Goal: Information Seeking & Learning: Find specific fact

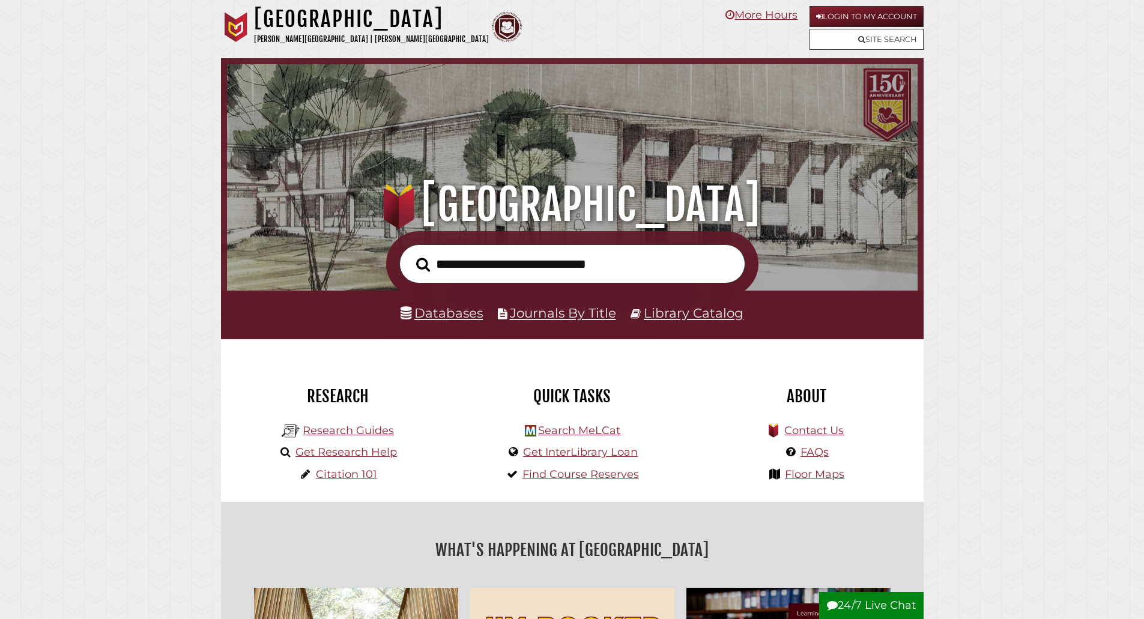
scroll to position [228, 684]
click at [496, 269] on input "text" at bounding box center [572, 263] width 346 height 39
click at [496, 270] on input "text" at bounding box center [572, 263] width 346 height 39
type input "********"
click at [410, 254] on button "Search" at bounding box center [423, 265] width 26 height 22
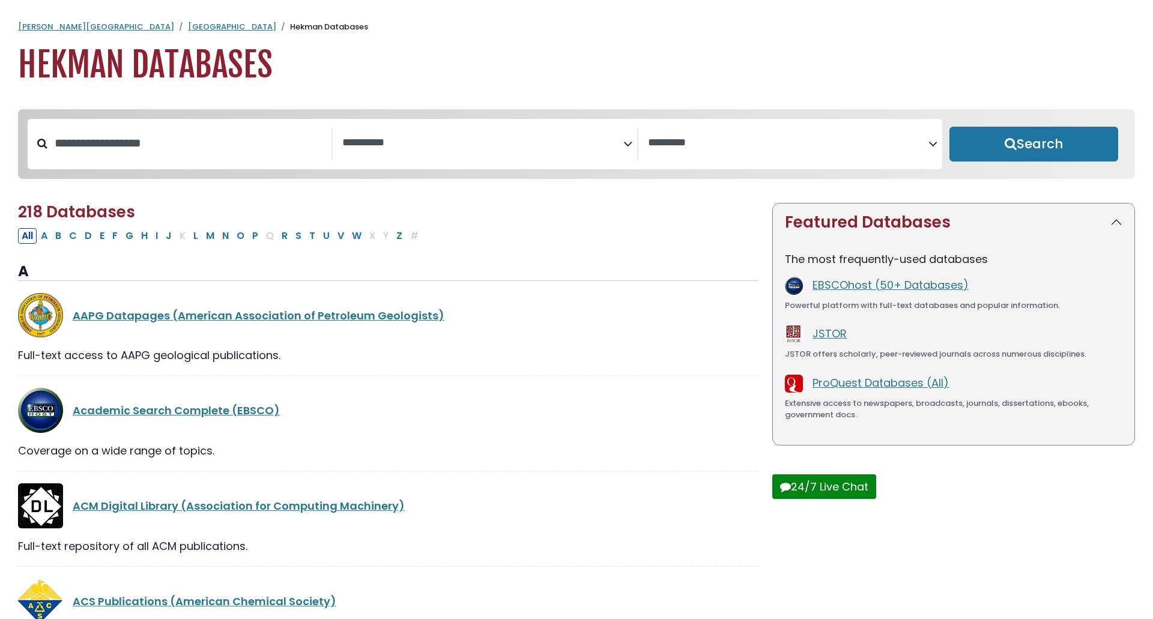
select select "Database Subject Filter"
select select "Database Vendors Filter"
